Goal: Find specific page/section: Find specific page/section

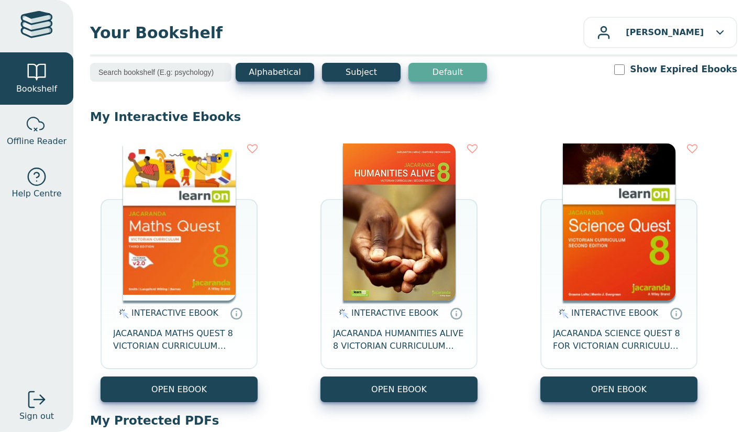
click at [372, 70] on button "Subject" at bounding box center [361, 72] width 79 height 19
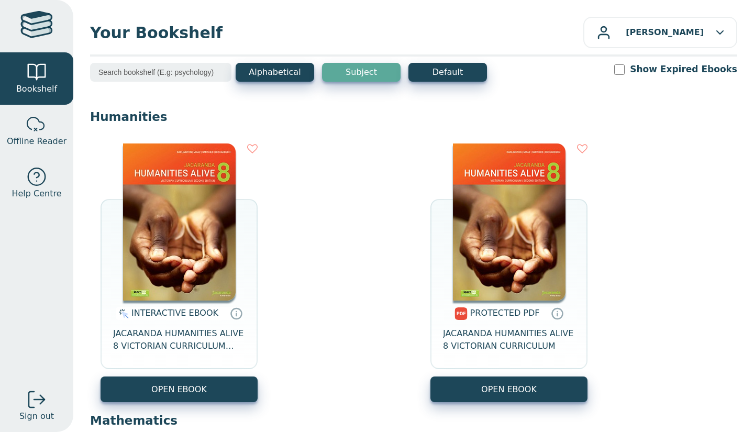
click at [447, 69] on button "Default" at bounding box center [448, 72] width 79 height 19
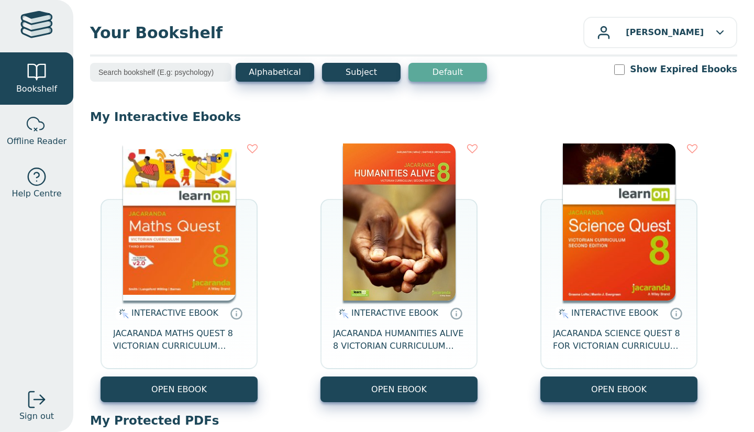
click at [717, 31] on icon "button" at bounding box center [720, 32] width 7 height 4
click at [714, 35] on div "[PERSON_NAME]" at bounding box center [660, 33] width 127 height 14
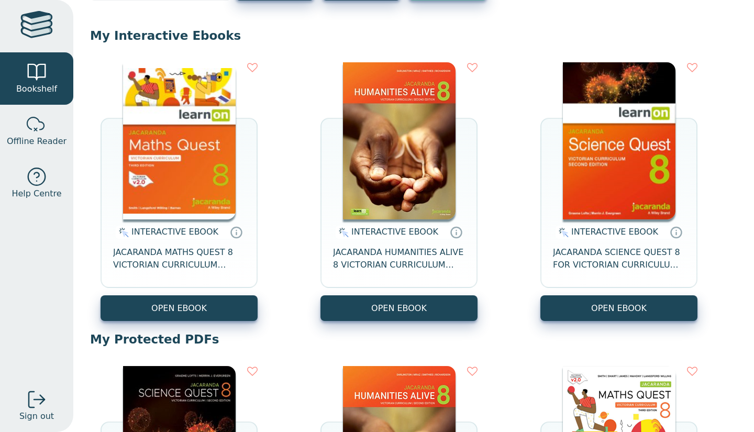
scroll to position [64, 0]
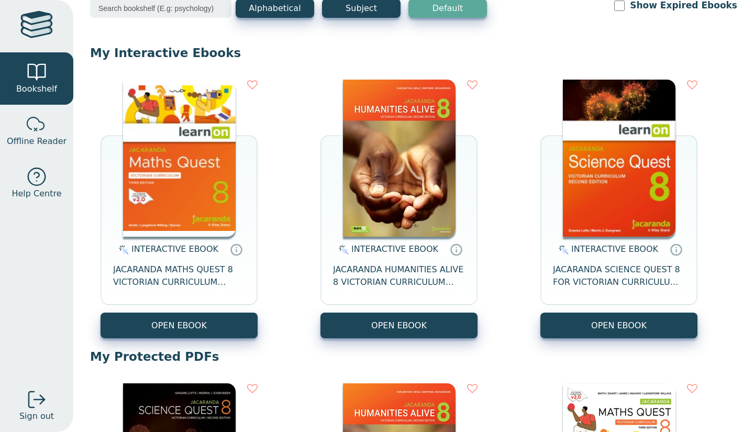
click at [29, 28] on div at bounding box center [36, 26] width 32 height 30
click at [38, 39] on div at bounding box center [36, 26] width 32 height 30
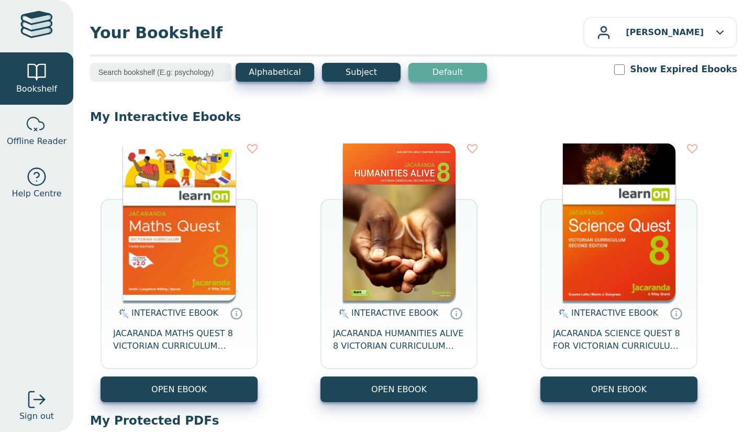
click at [57, 25] on link at bounding box center [36, 26] width 73 height 52
click at [18, 143] on span "Offline Reader" at bounding box center [37, 141] width 60 height 13
